Goal: Task Accomplishment & Management: Complete application form

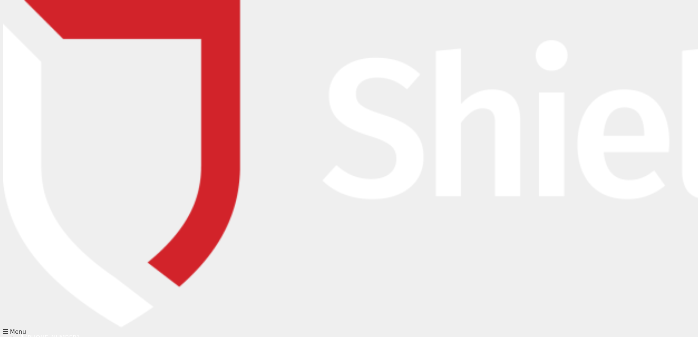
type input "[PERSON_NAME]"
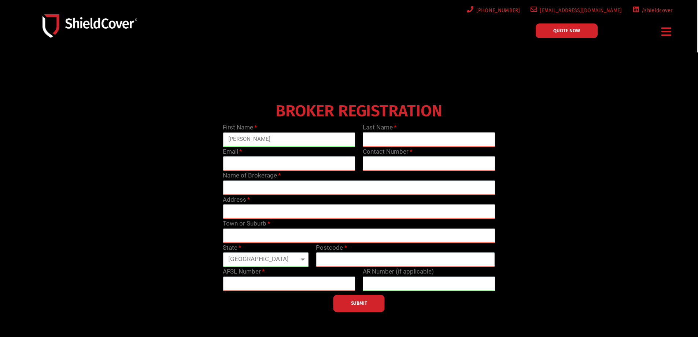
type input "[PERSON_NAME]"
type input "[EMAIL_ADDRESS][DOMAIN_NAME]"
type input "0472863309"
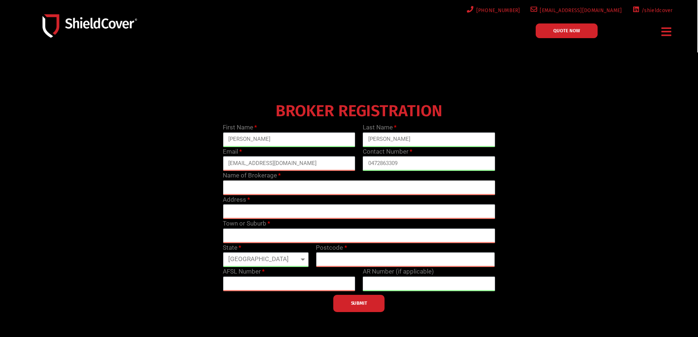
click at [260, 188] on input "text" at bounding box center [359, 187] width 272 height 15
type input "[PERSON_NAME] Insurance The Green Broker"
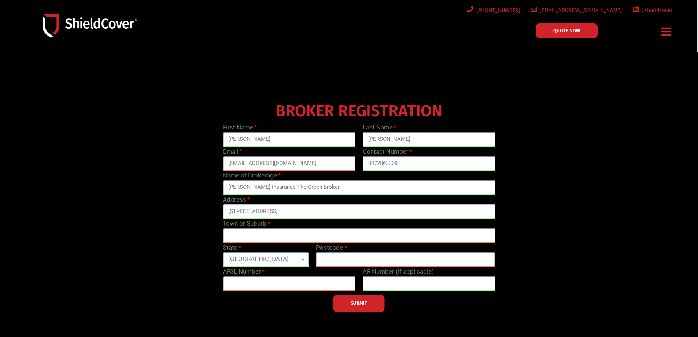
type input "[STREET_ADDRESS]"
type input "Nedlands"
click at [278, 262] on select "[GEOGRAPHIC_DATA] [GEOGRAPHIC_DATA] [GEOGRAPHIC_DATA] [GEOGRAPHIC_DATA] [GEOGRA…" at bounding box center [266, 259] width 86 height 15
select select "WA"
click at [223, 252] on select "[GEOGRAPHIC_DATA] [GEOGRAPHIC_DATA] [GEOGRAPHIC_DATA] [GEOGRAPHIC_DATA] [GEOGRA…" at bounding box center [266, 259] width 86 height 15
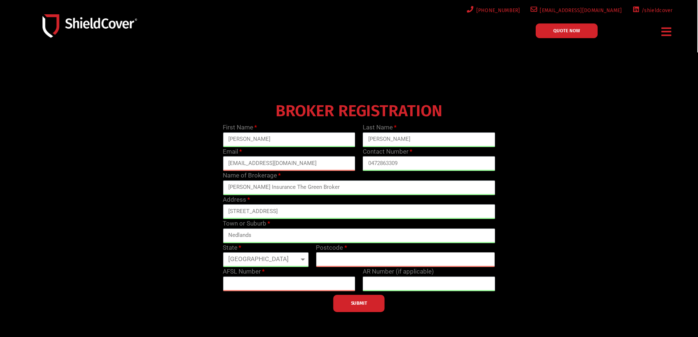
click at [331, 253] on input "text" at bounding box center [405, 259] width 179 height 15
type input "6009"
click at [267, 288] on input "text" at bounding box center [289, 283] width 133 height 15
type input "418512"
click at [360, 304] on span "SUBMIT" at bounding box center [359, 302] width 16 height 1
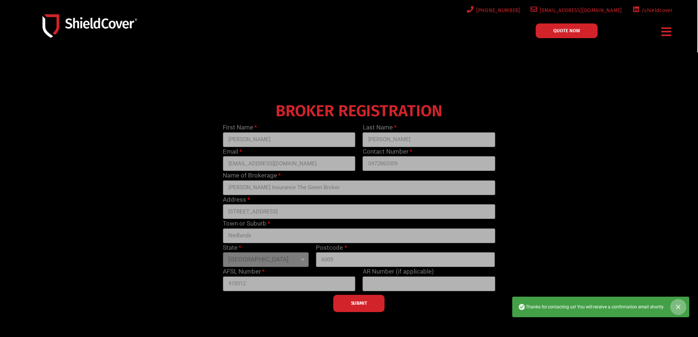
click at [682, 309] on icon "Close" at bounding box center [678, 306] width 7 height 7
